Goal: Check status

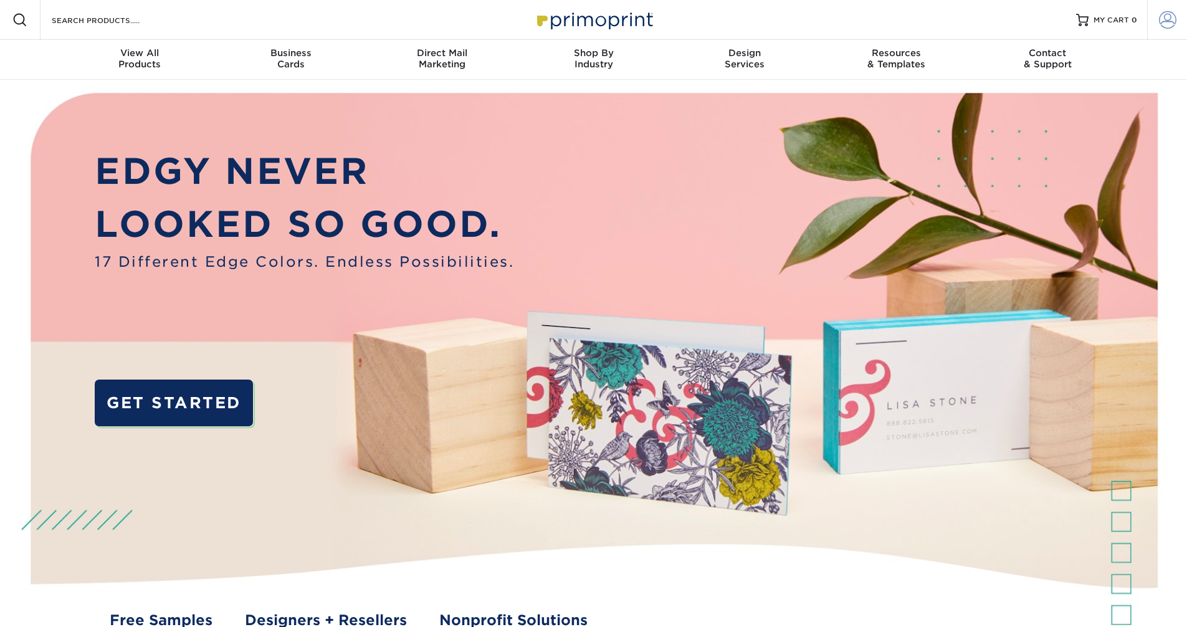
click at [1182, 22] on link "Account" at bounding box center [1167, 20] width 40 height 40
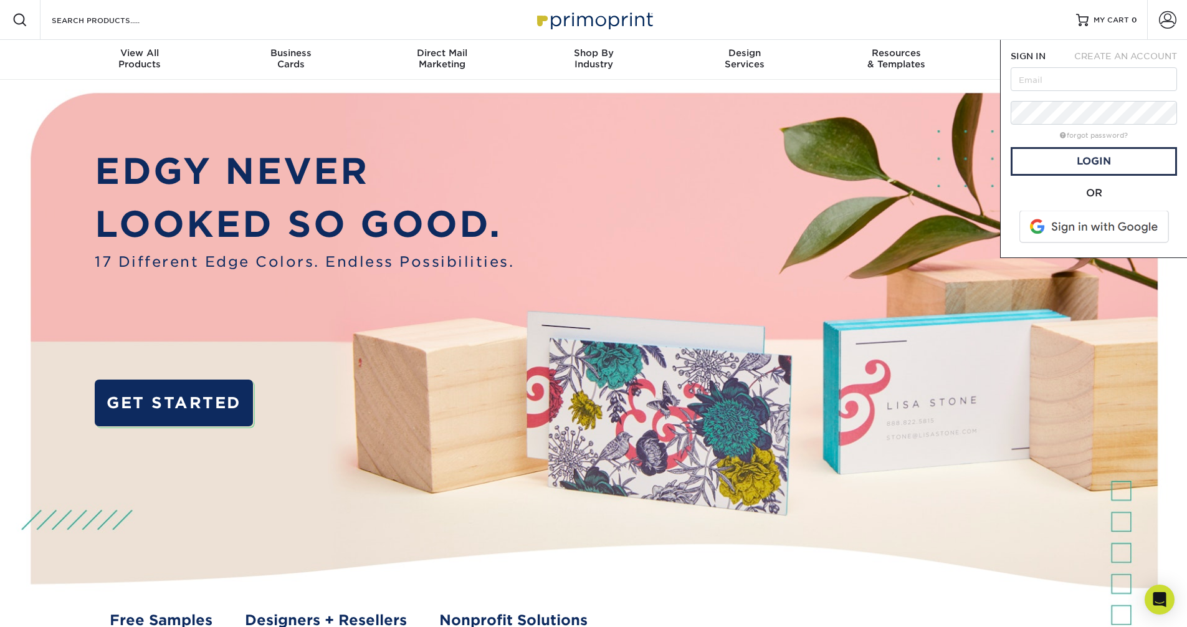
click at [1096, 220] on span at bounding box center [1094, 227] width 159 height 32
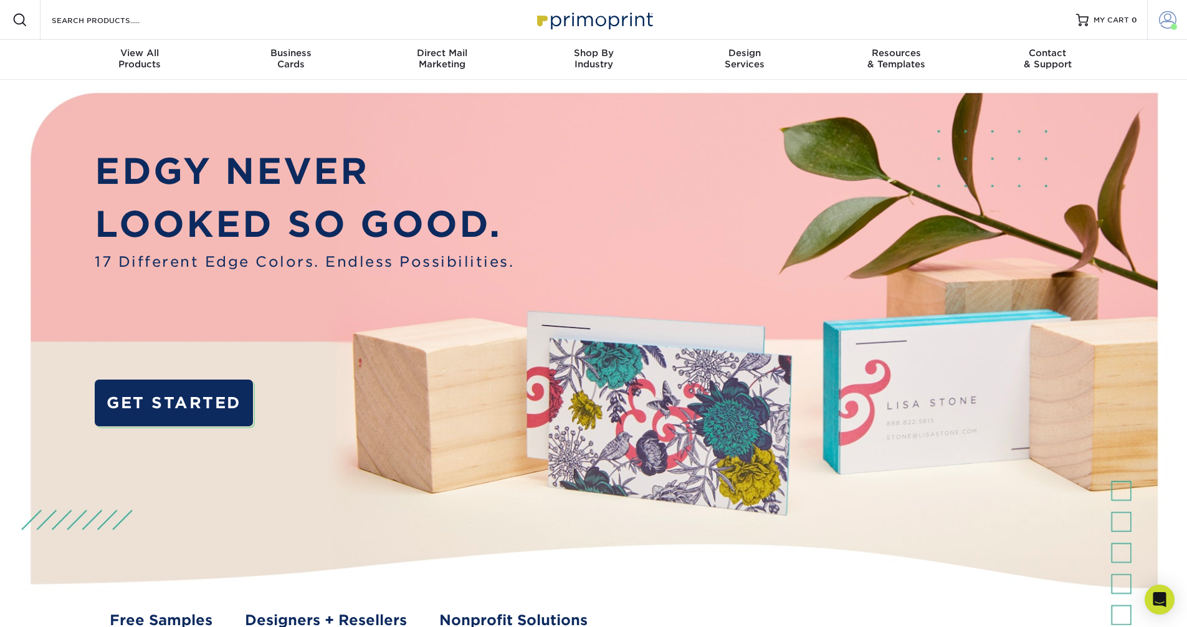
click at [1164, 17] on span at bounding box center [1167, 19] width 17 height 17
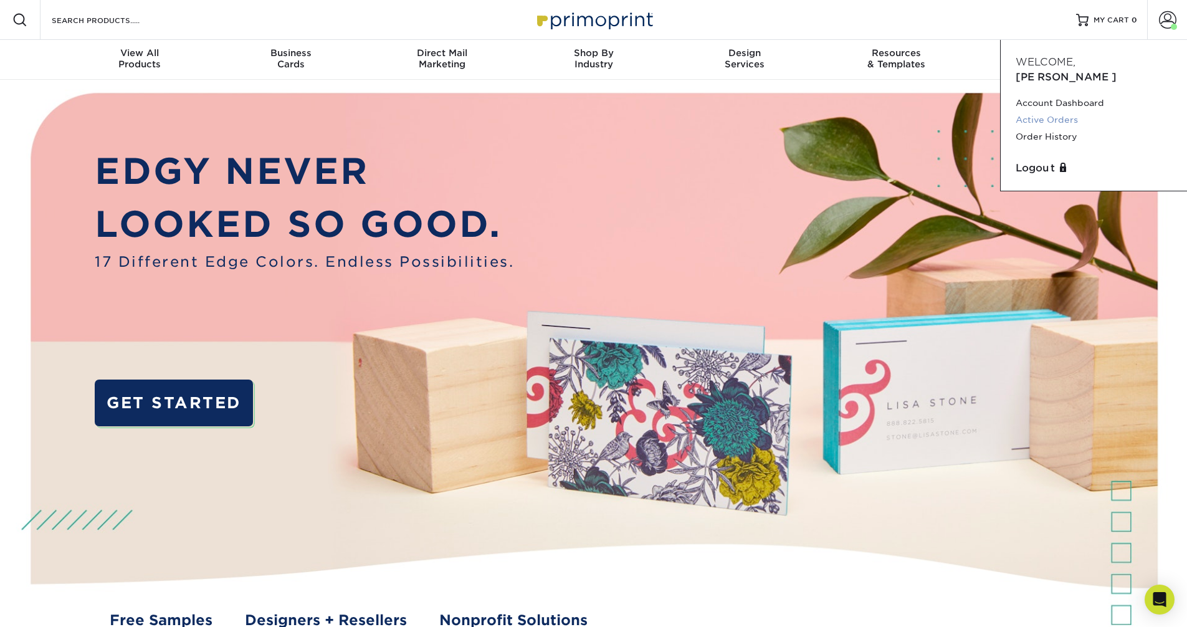
click at [1044, 112] on link "Active Orders" at bounding box center [1093, 120] width 156 height 17
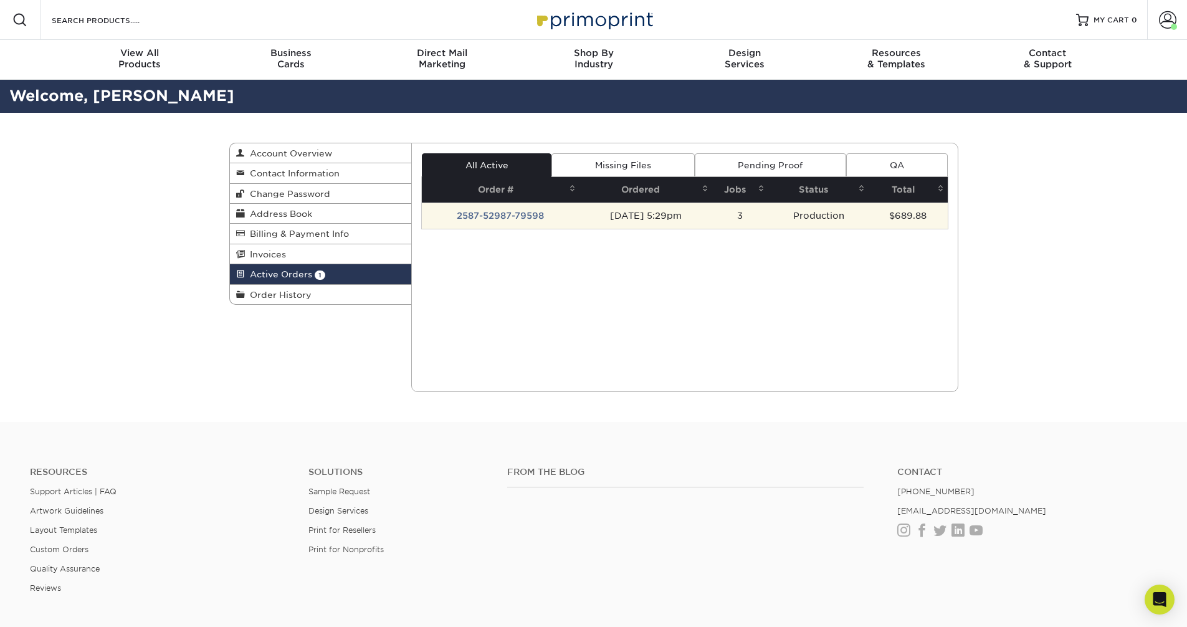
click at [490, 213] on td "2587-52987-79598" at bounding box center [501, 215] width 158 height 26
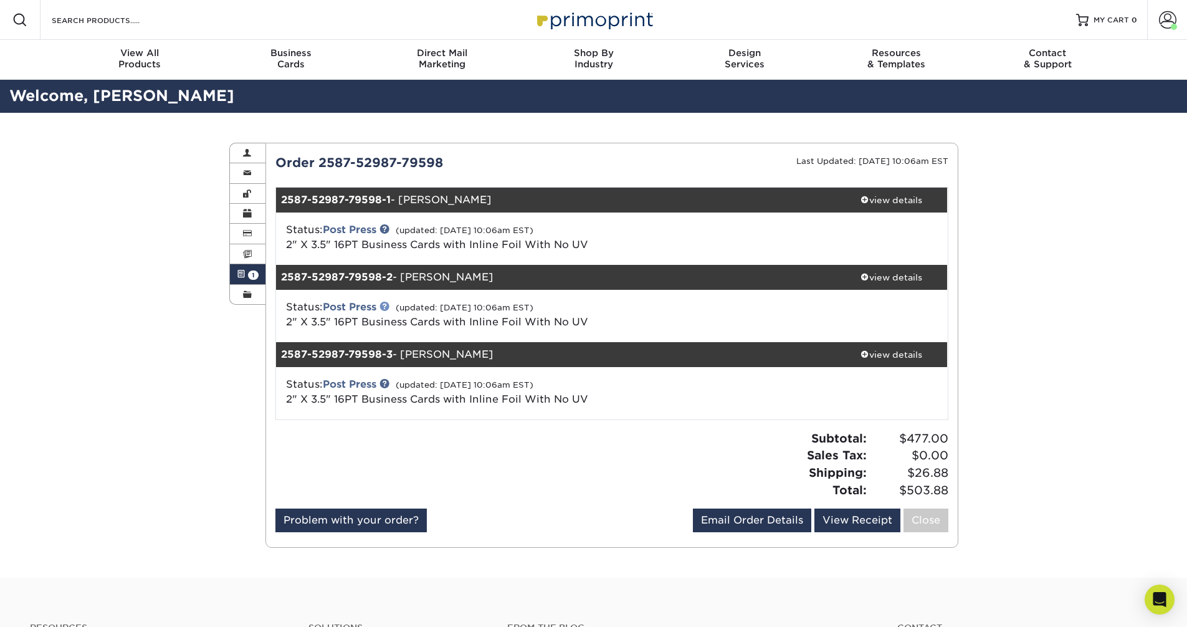
click at [389, 305] on link at bounding box center [384, 306] width 10 height 10
click at [630, 18] on img at bounding box center [593, 19] width 125 height 27
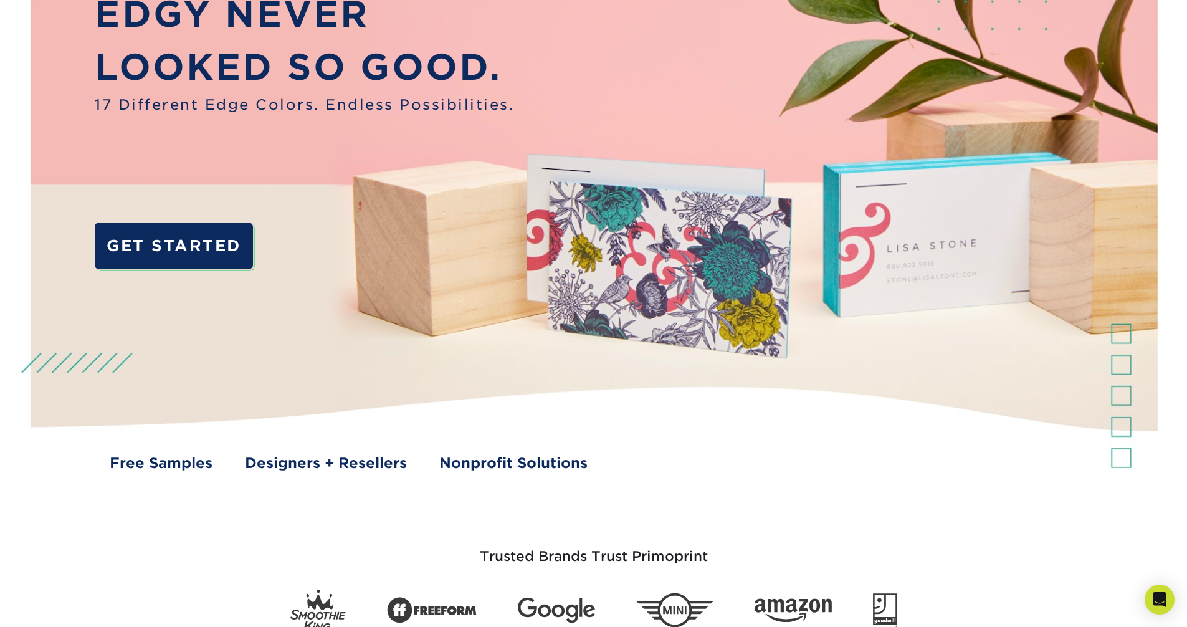
scroll to position [154, 0]
